Goal: Find specific fact: Find specific fact

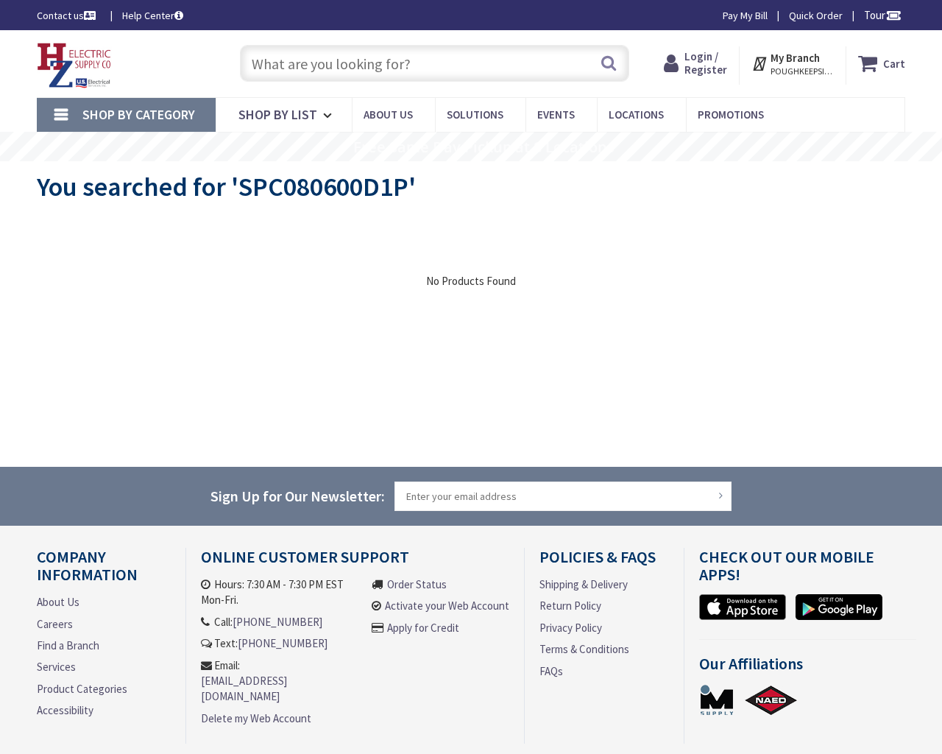
type input "[GEOGRAPHIC_DATA], [STREET_ADDRESS][PERSON_NAME]"
